Goal: Task Accomplishment & Management: Use online tool/utility

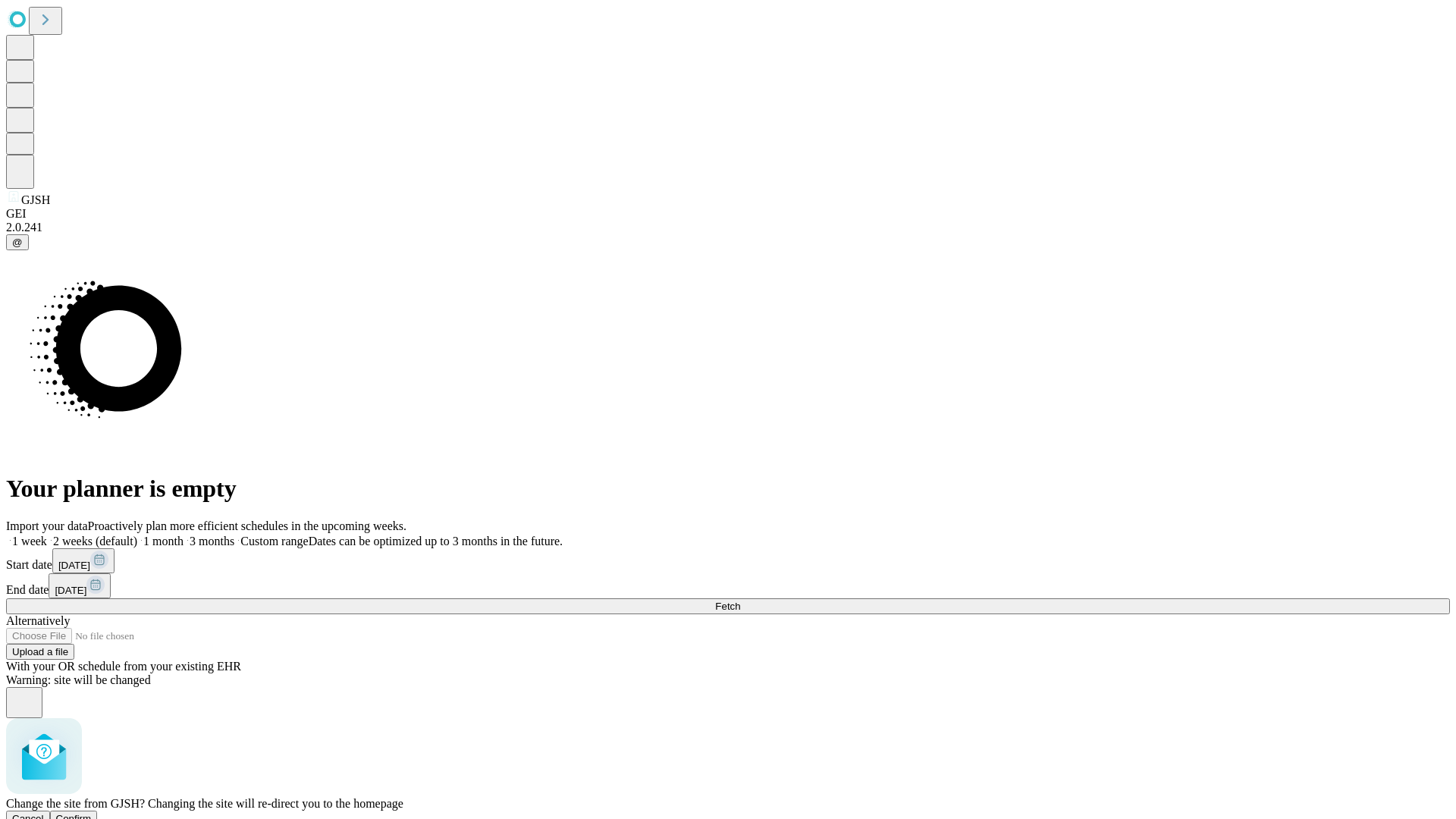
click at [92, 812] on span "Confirm" at bounding box center [74, 818] width 36 height 12
click at [184, 535] on label "1 month" at bounding box center [161, 541] width 46 height 13
click at [740, 600] on span "Fetch" at bounding box center [728, 606] width 25 height 12
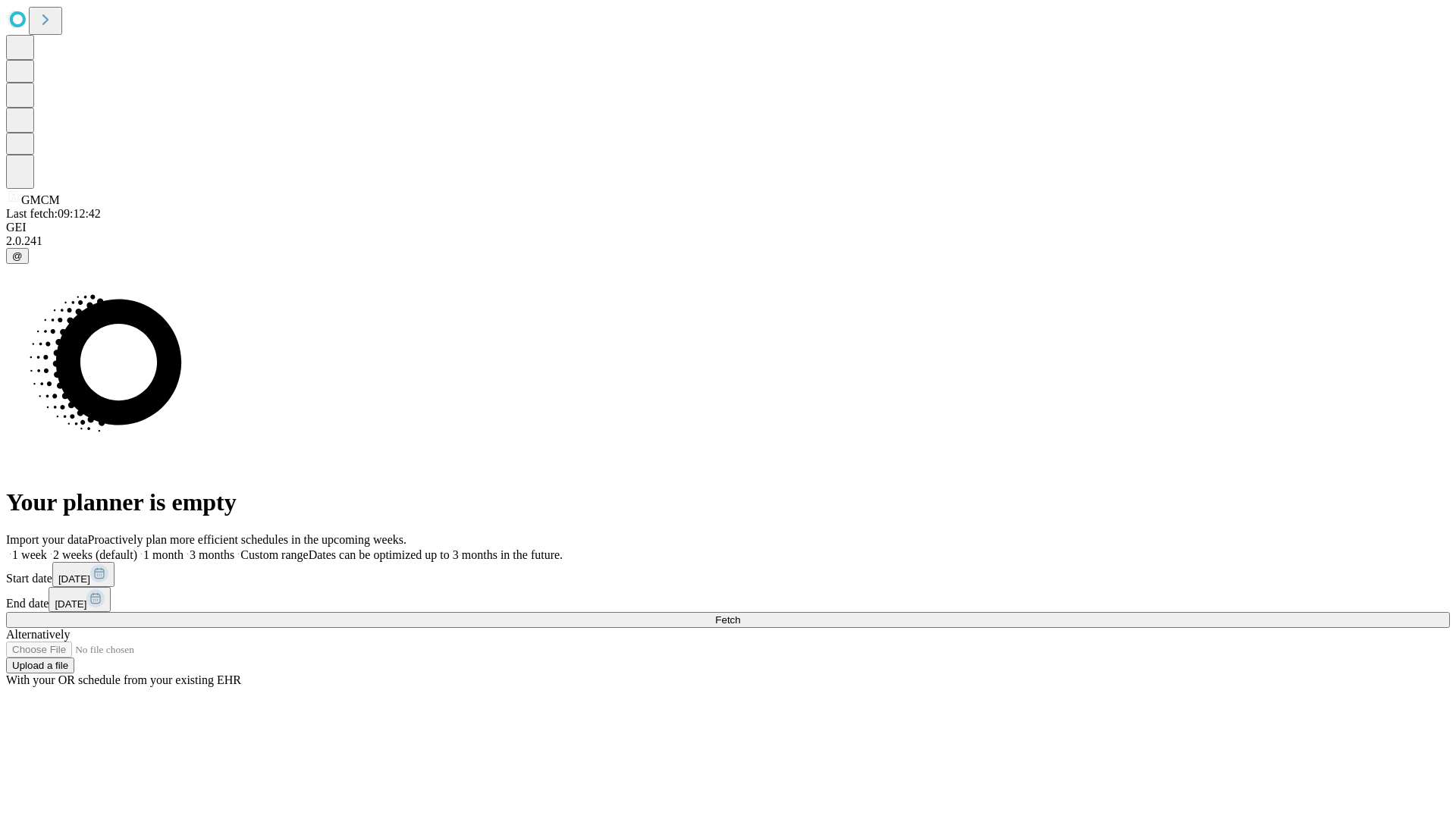
click at [184, 548] on label "1 month" at bounding box center [161, 554] width 46 height 13
click at [740, 614] on span "Fetch" at bounding box center [728, 620] width 25 height 12
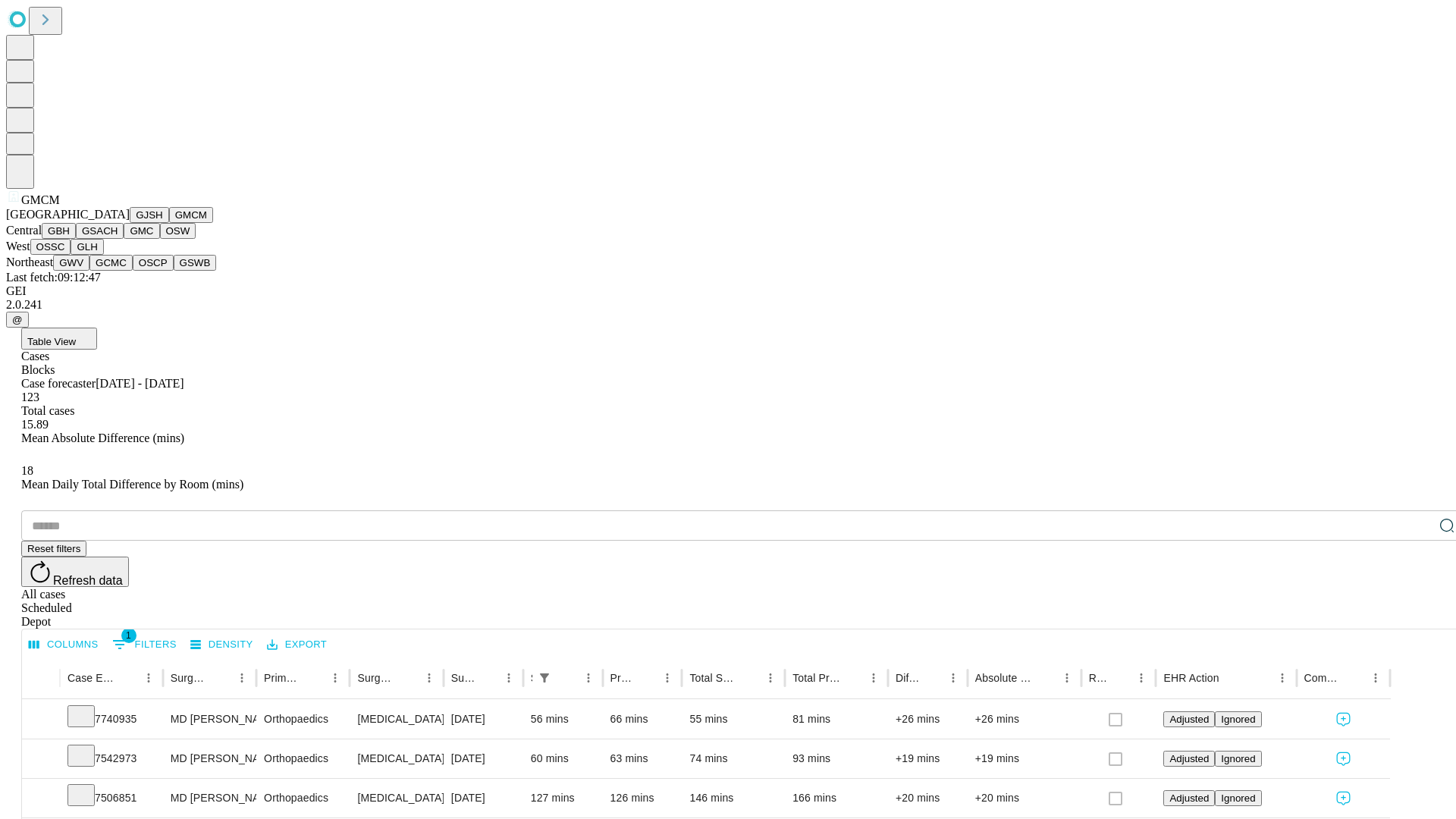
click at [75, 239] on button "GBH" at bounding box center [58, 231] width 34 height 15
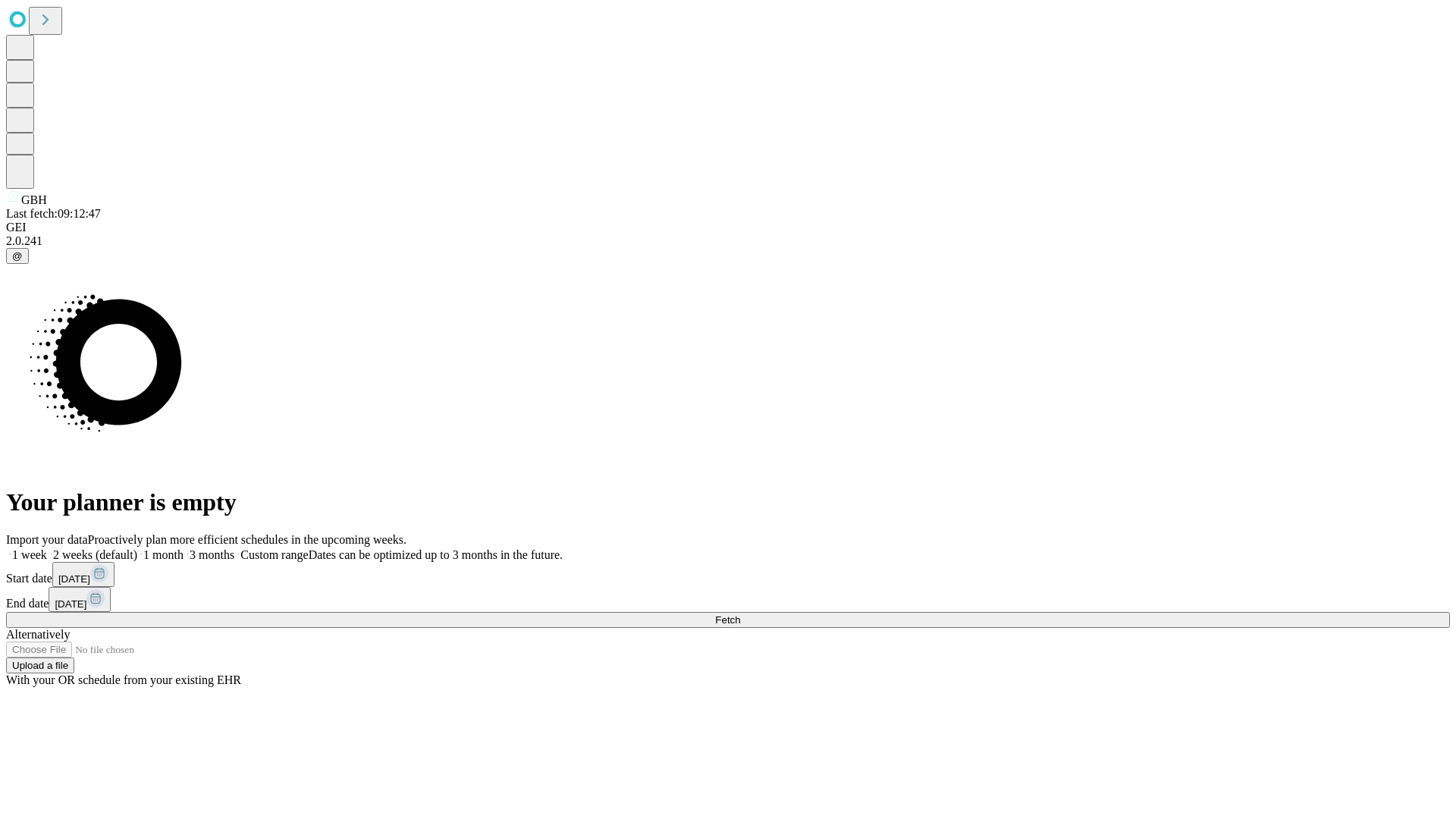
click at [740, 614] on span "Fetch" at bounding box center [728, 620] width 25 height 12
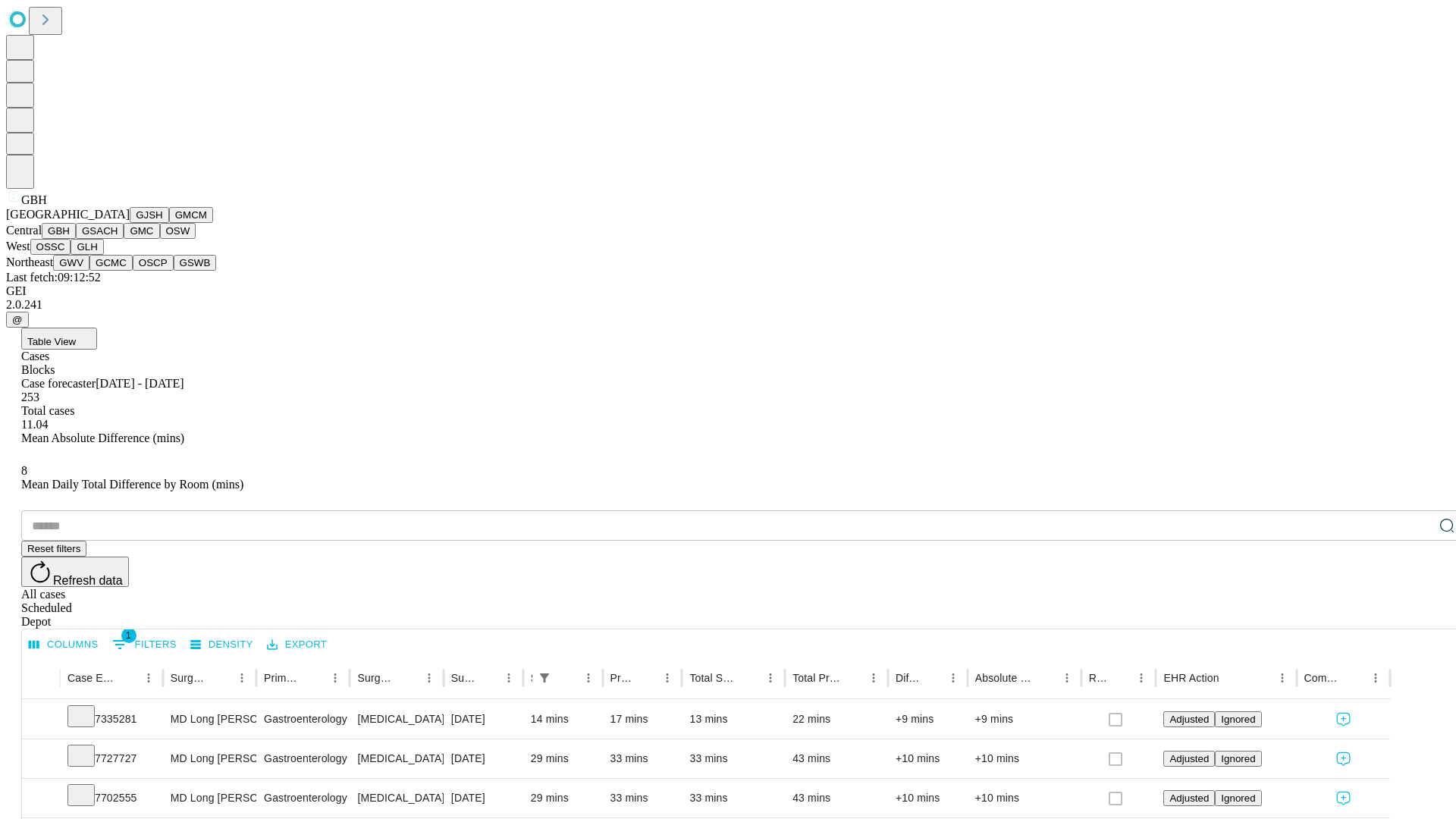
click at [118, 239] on button "GSACH" at bounding box center [99, 231] width 47 height 15
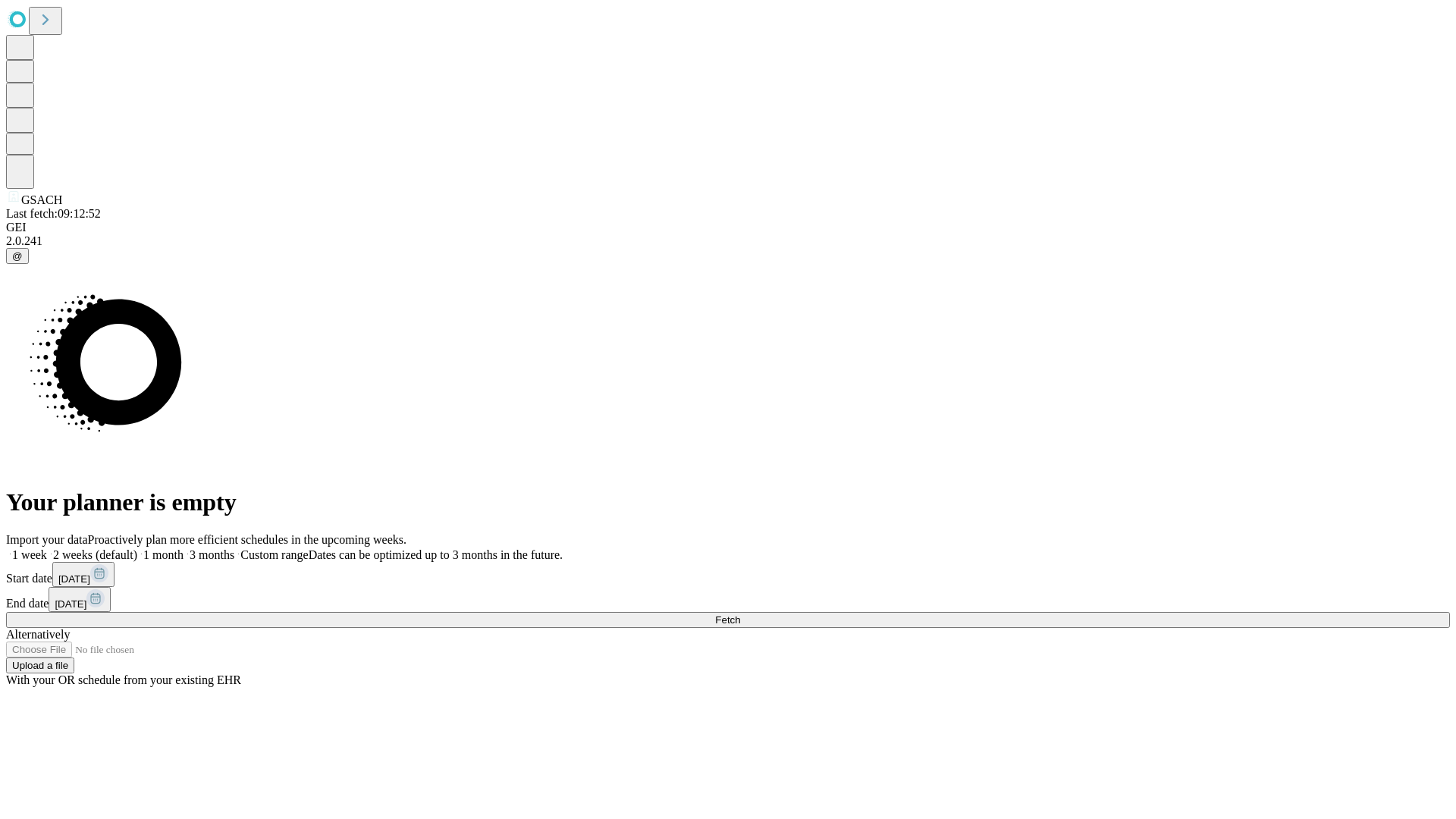
click at [184, 548] on label "1 month" at bounding box center [161, 554] width 46 height 13
click at [740, 614] on span "Fetch" at bounding box center [728, 620] width 25 height 12
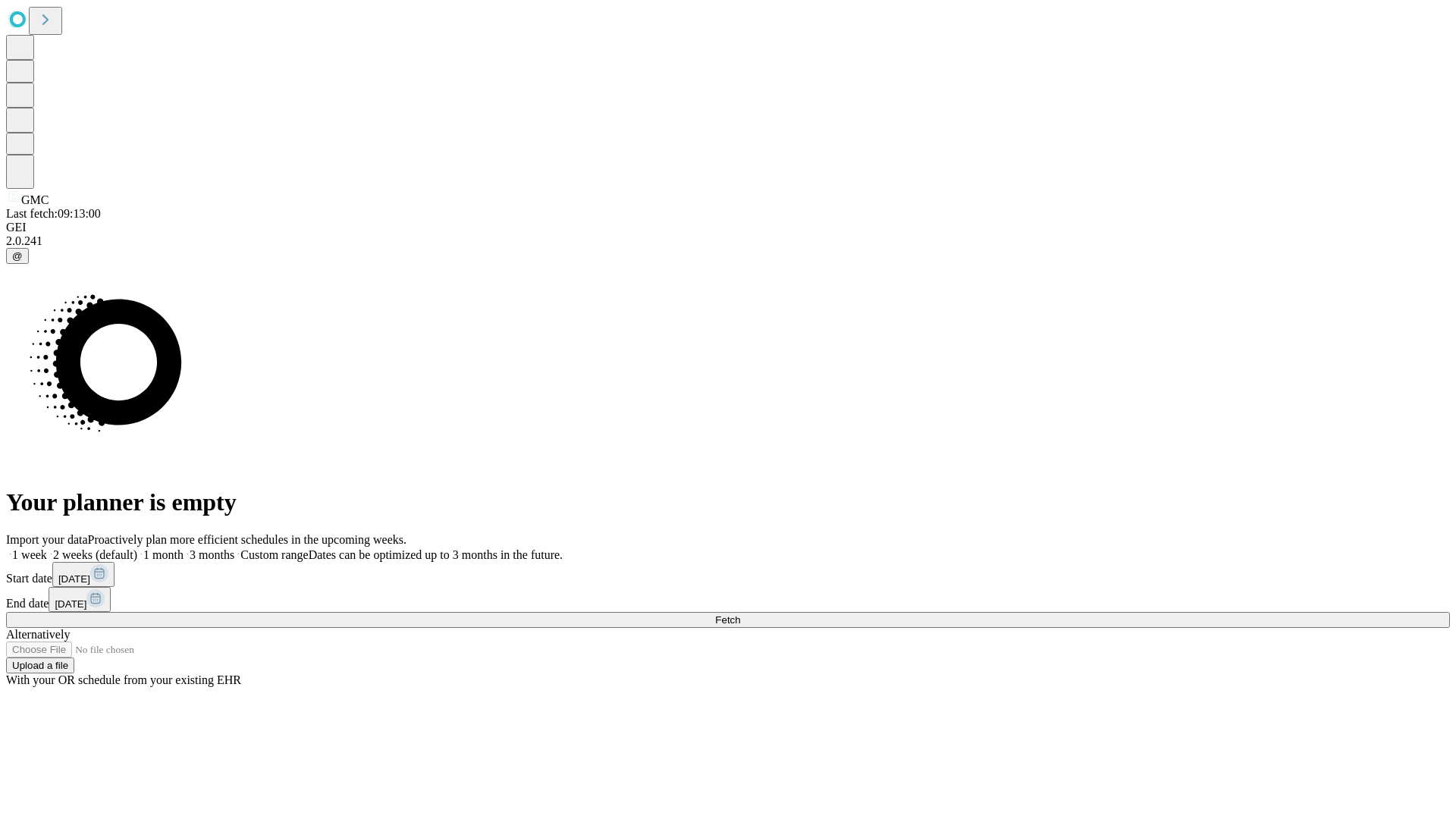
click at [184, 548] on label "1 month" at bounding box center [161, 554] width 46 height 13
click at [740, 614] on span "Fetch" at bounding box center [728, 620] width 25 height 12
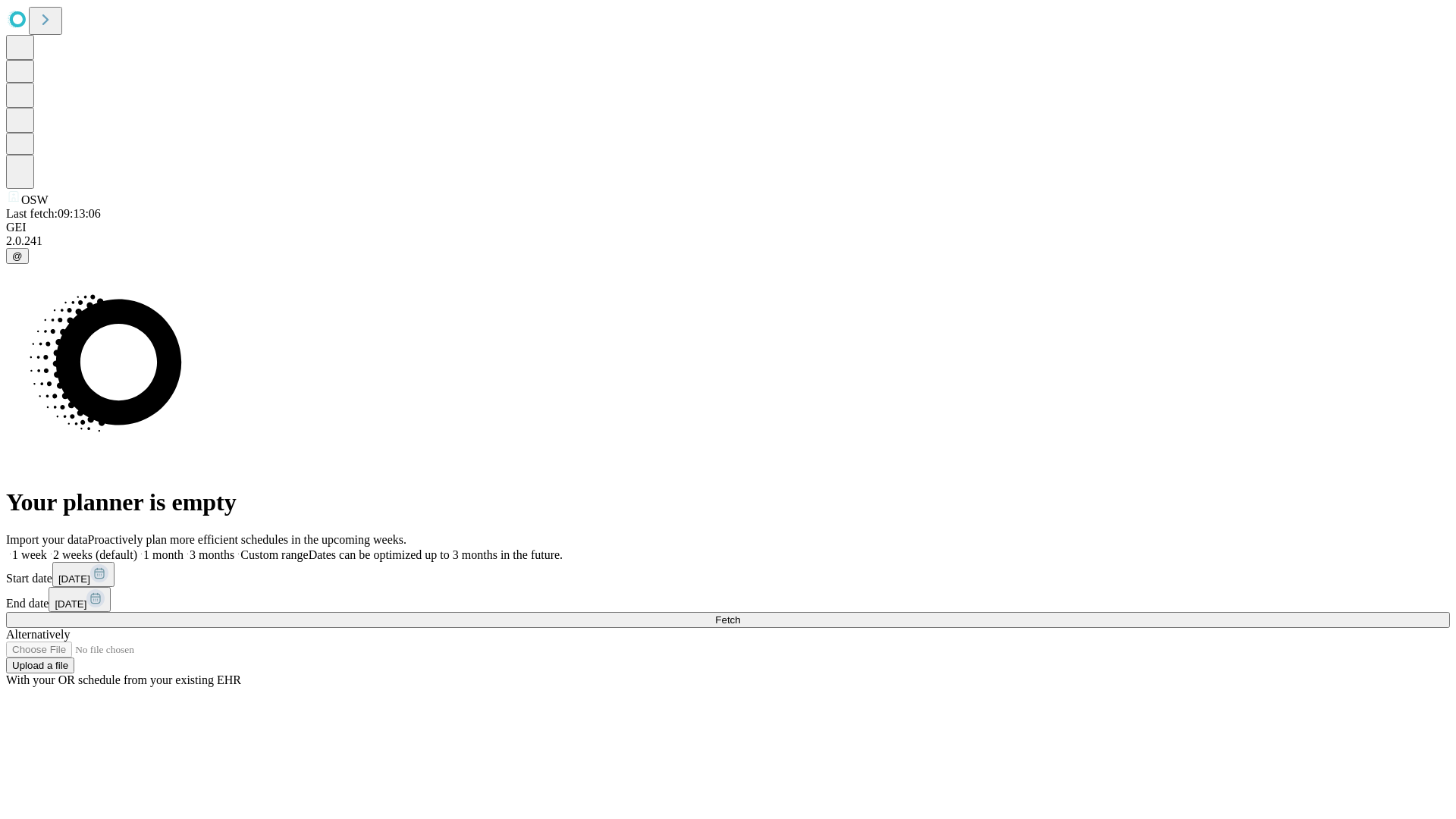
click at [184, 548] on label "1 month" at bounding box center [161, 554] width 46 height 13
click at [740, 614] on span "Fetch" at bounding box center [728, 620] width 25 height 12
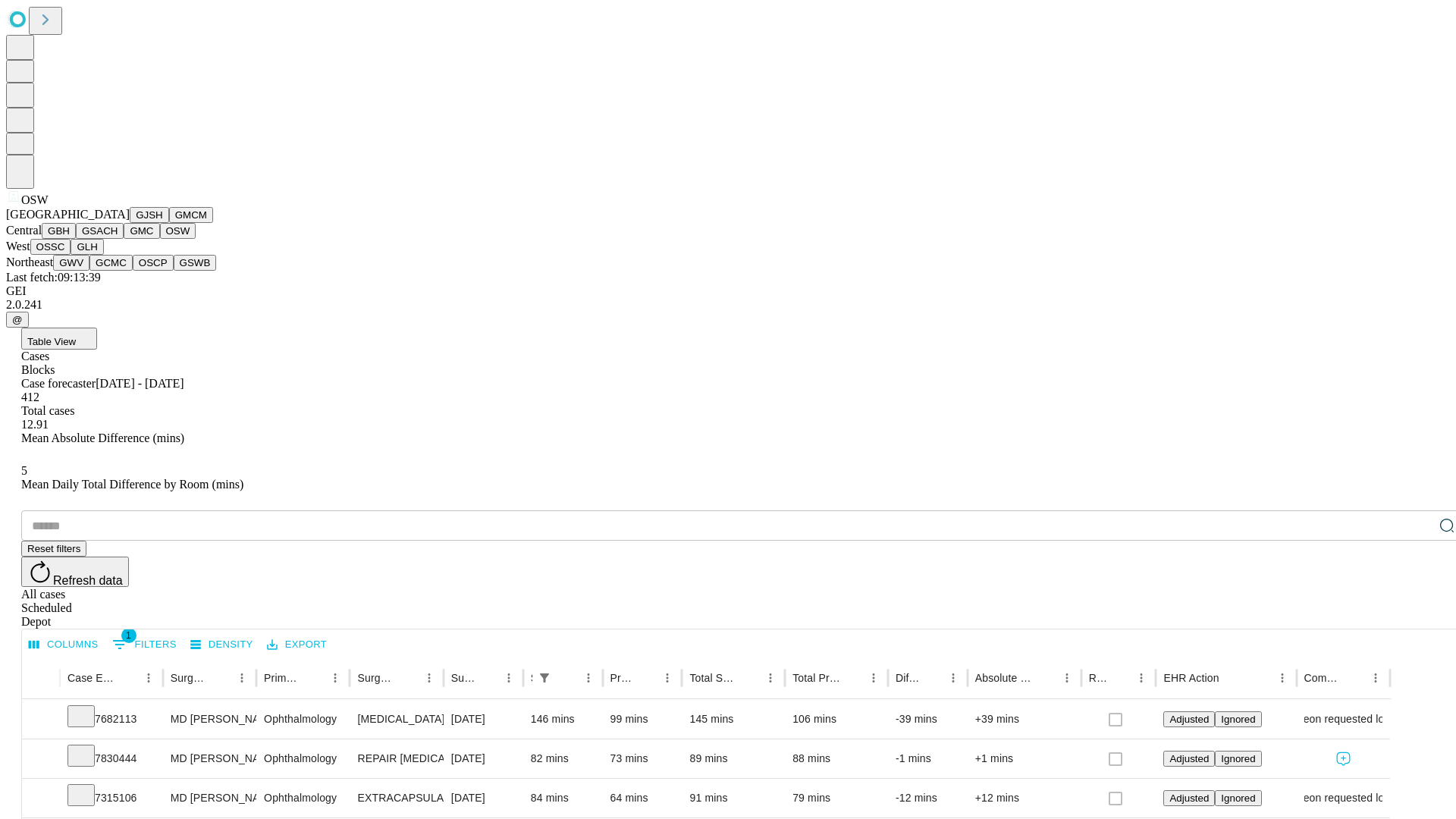
click at [72, 254] on button "OSSC" at bounding box center [50, 247] width 41 height 15
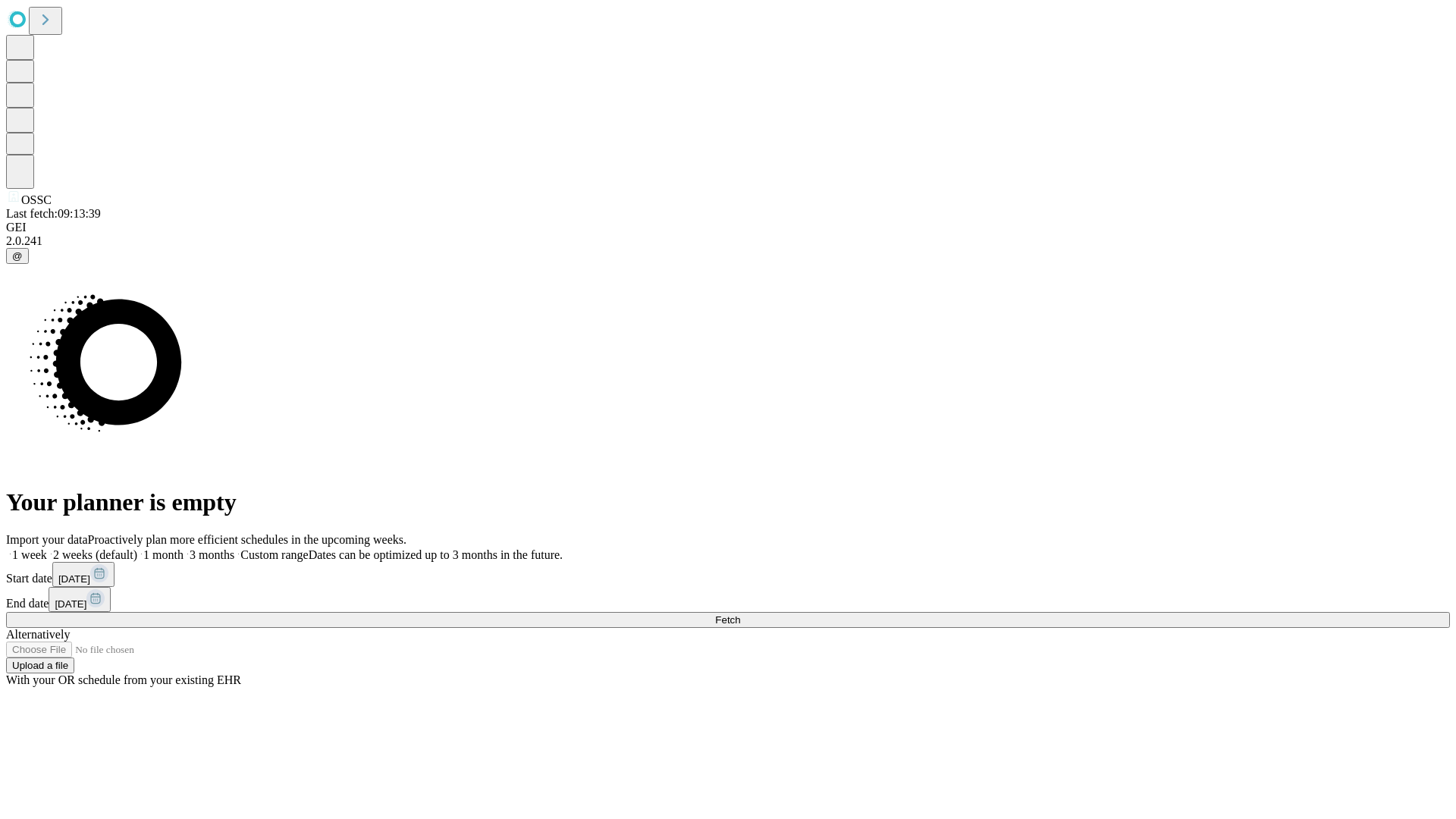
click at [184, 548] on label "1 month" at bounding box center [161, 554] width 46 height 13
click at [740, 614] on span "Fetch" at bounding box center [728, 620] width 25 height 12
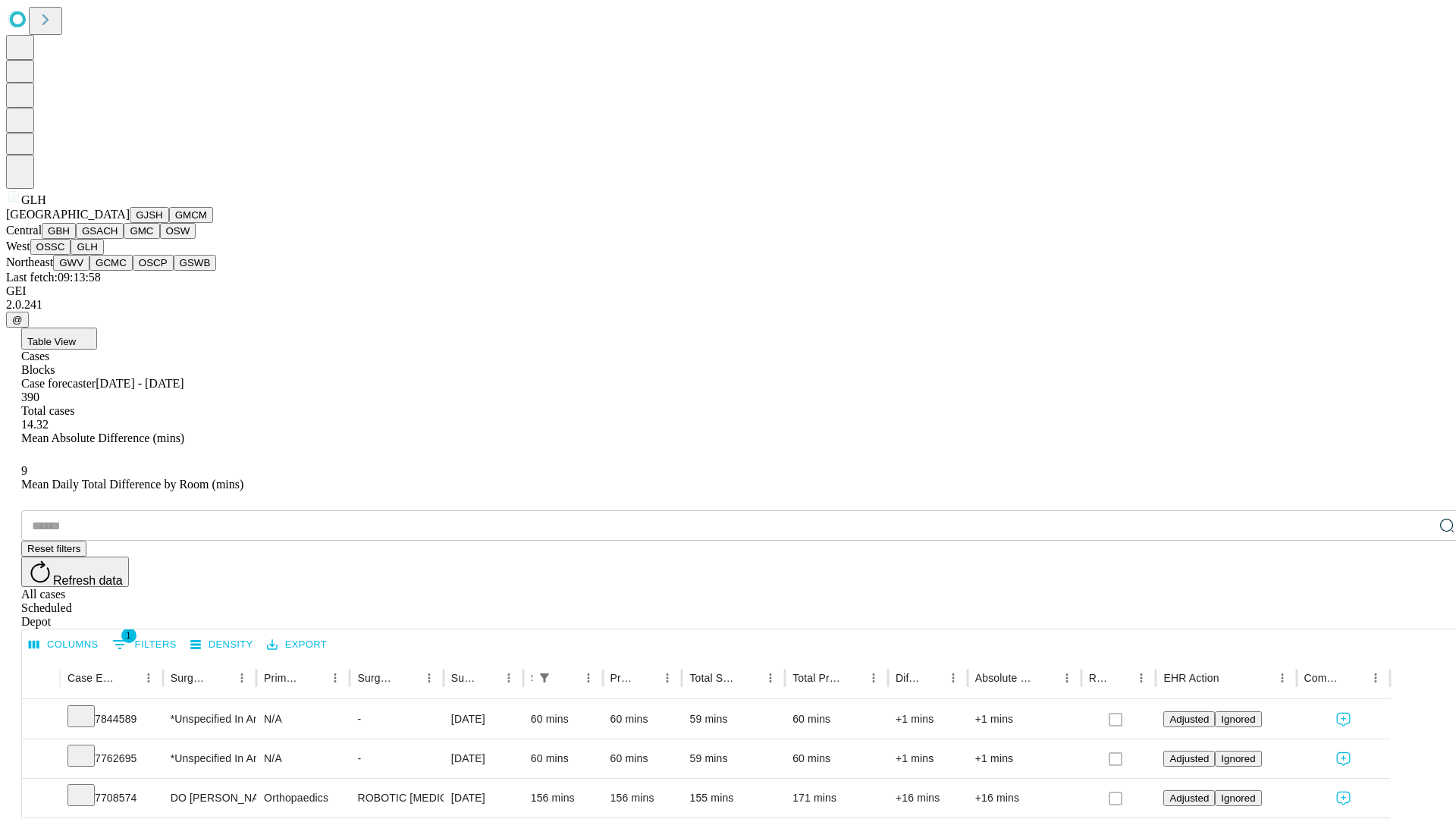
click at [90, 271] on button "GWV" at bounding box center [72, 262] width 37 height 15
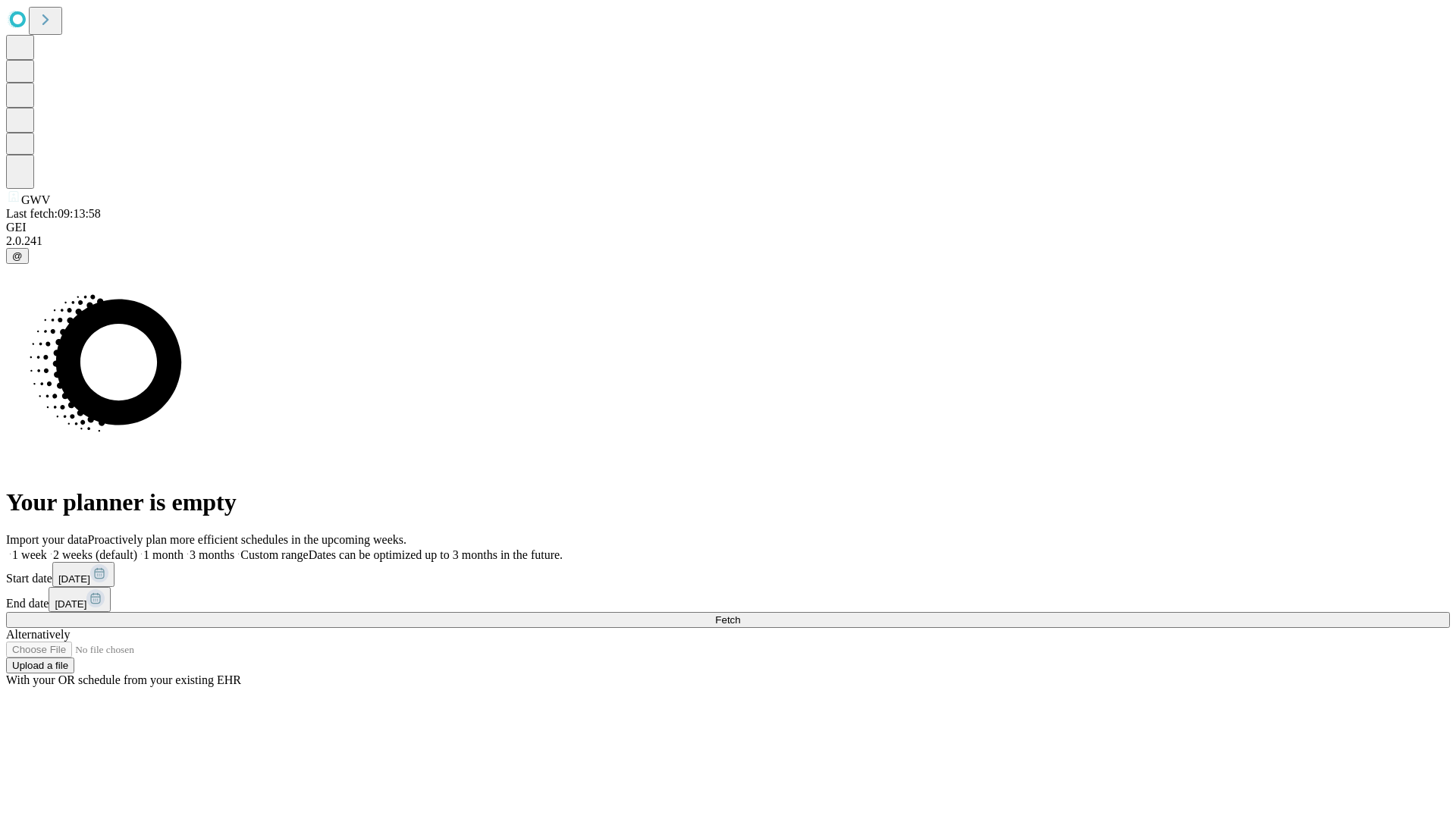
click at [184, 548] on label "1 month" at bounding box center [161, 554] width 46 height 13
click at [740, 614] on span "Fetch" at bounding box center [728, 620] width 25 height 12
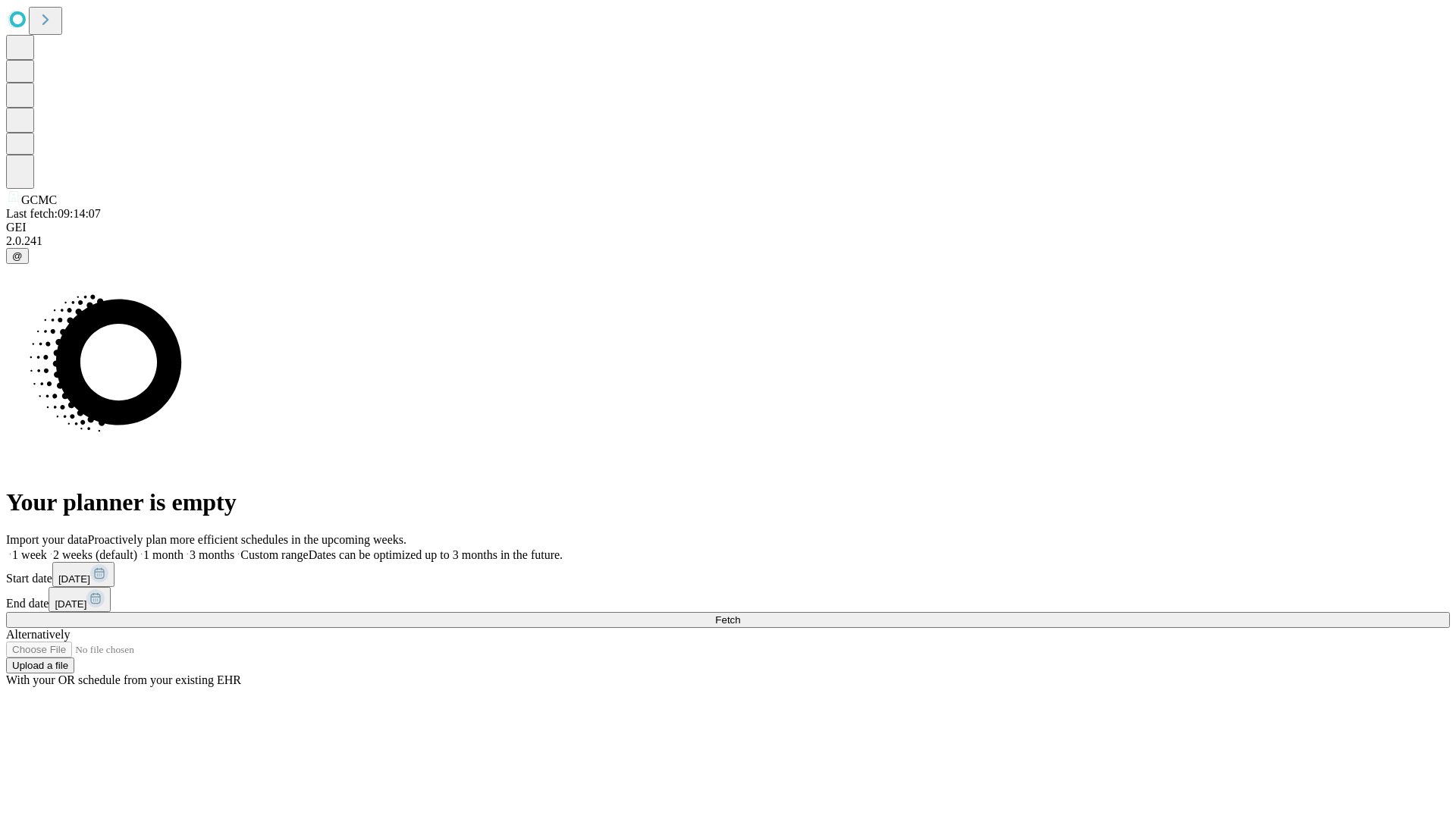
click at [740, 614] on span "Fetch" at bounding box center [728, 620] width 25 height 12
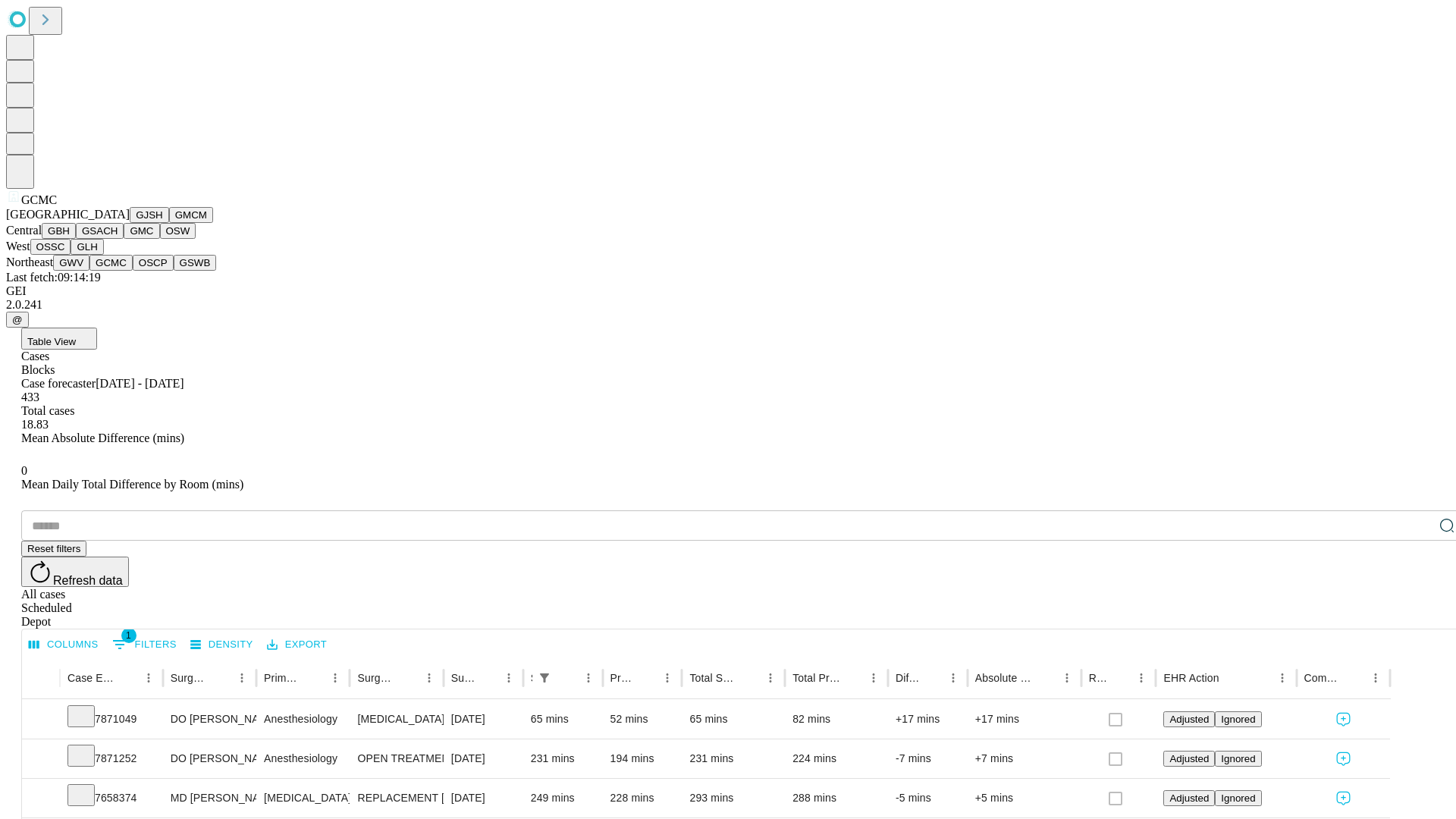
click at [133, 271] on button "OSCP" at bounding box center [153, 262] width 41 height 15
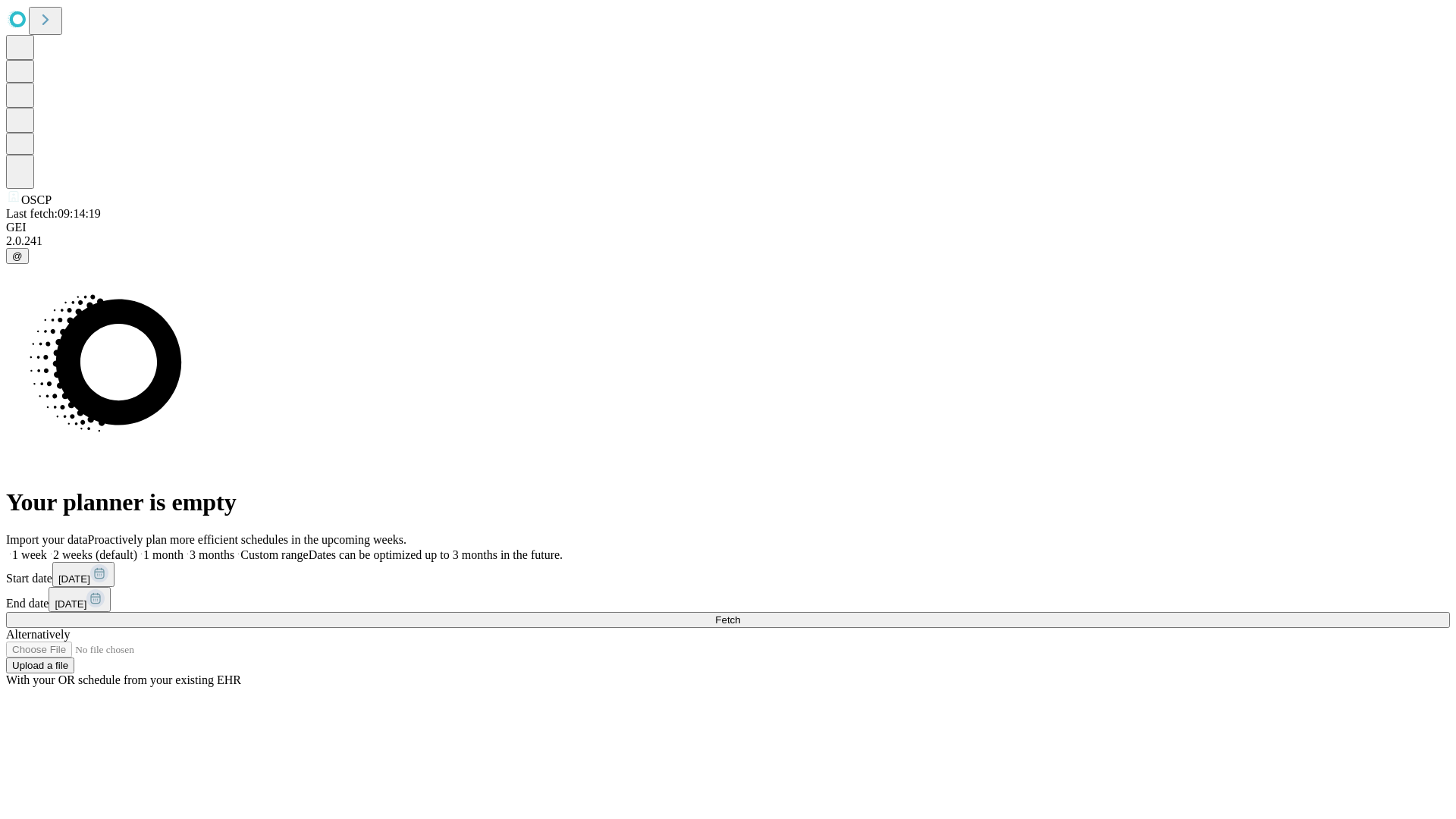
click at [184, 548] on label "1 month" at bounding box center [161, 554] width 46 height 13
click at [740, 614] on span "Fetch" at bounding box center [728, 620] width 25 height 12
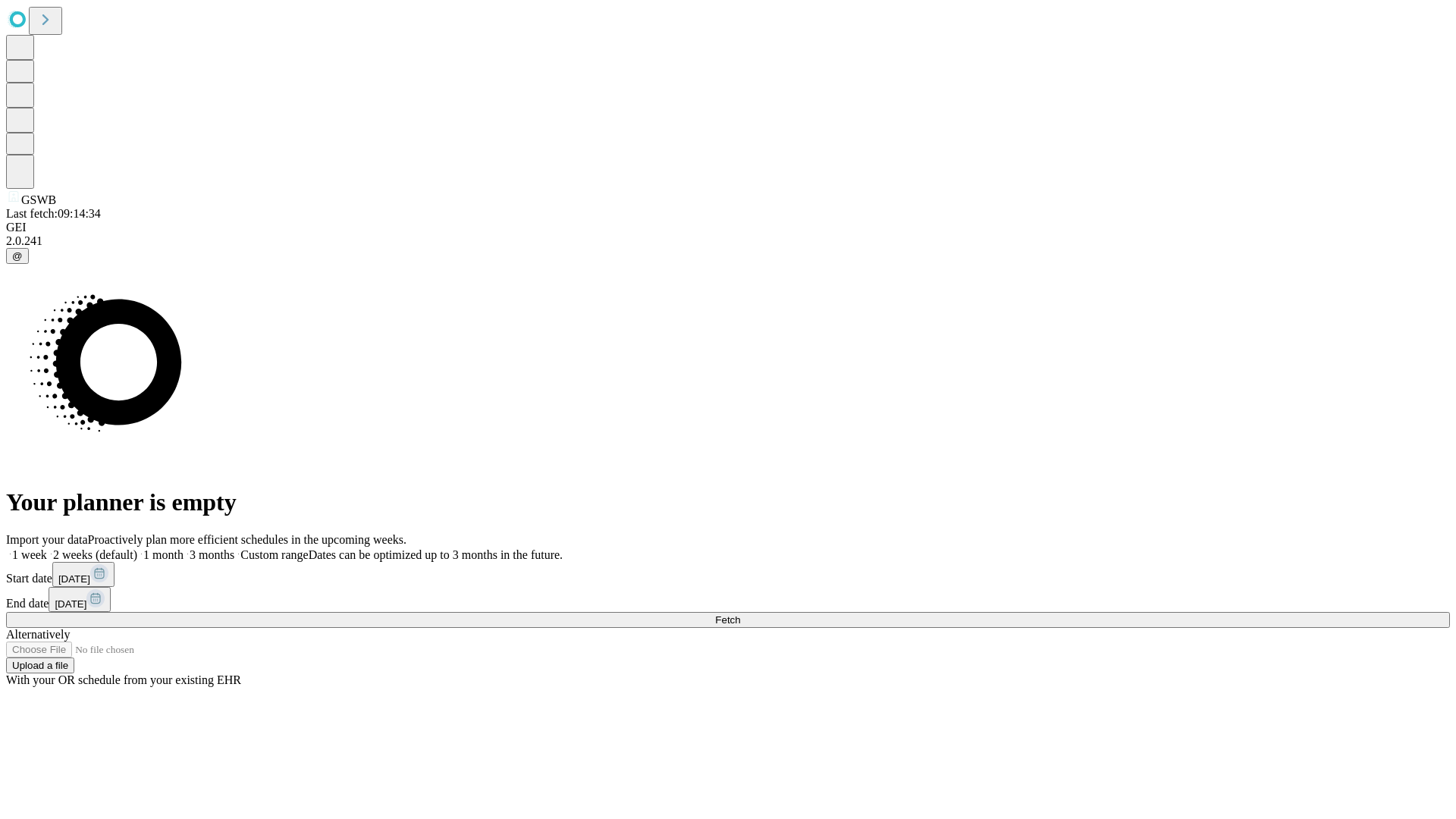
click at [184, 548] on label "1 month" at bounding box center [161, 554] width 46 height 13
click at [740, 614] on span "Fetch" at bounding box center [728, 620] width 25 height 12
